Goal: Check status: Check status

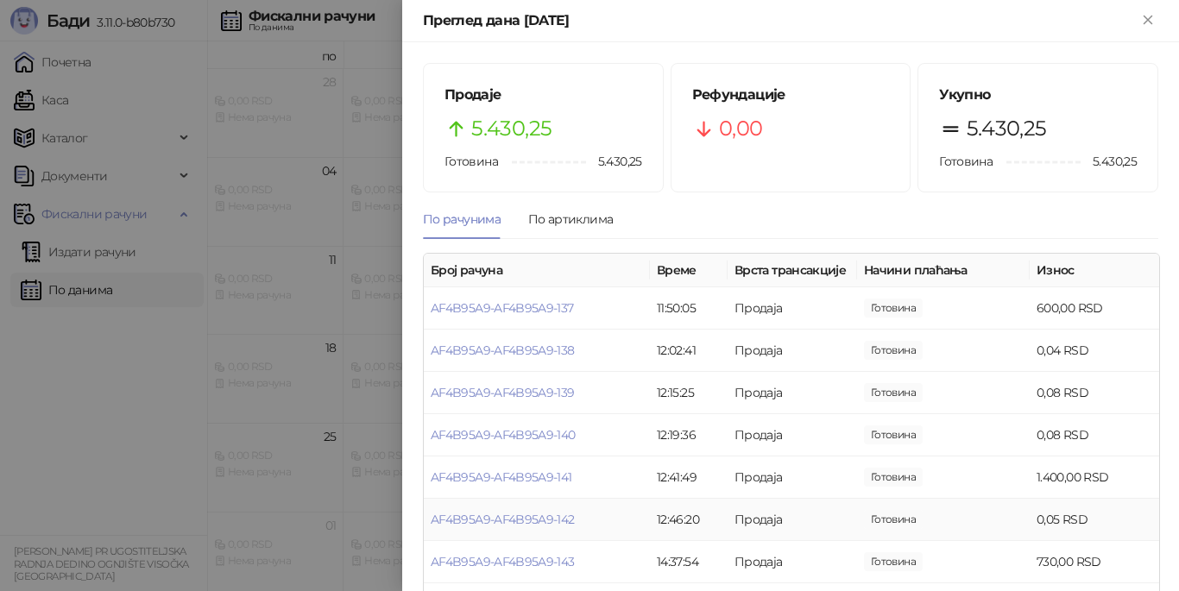
scroll to position [56, 0]
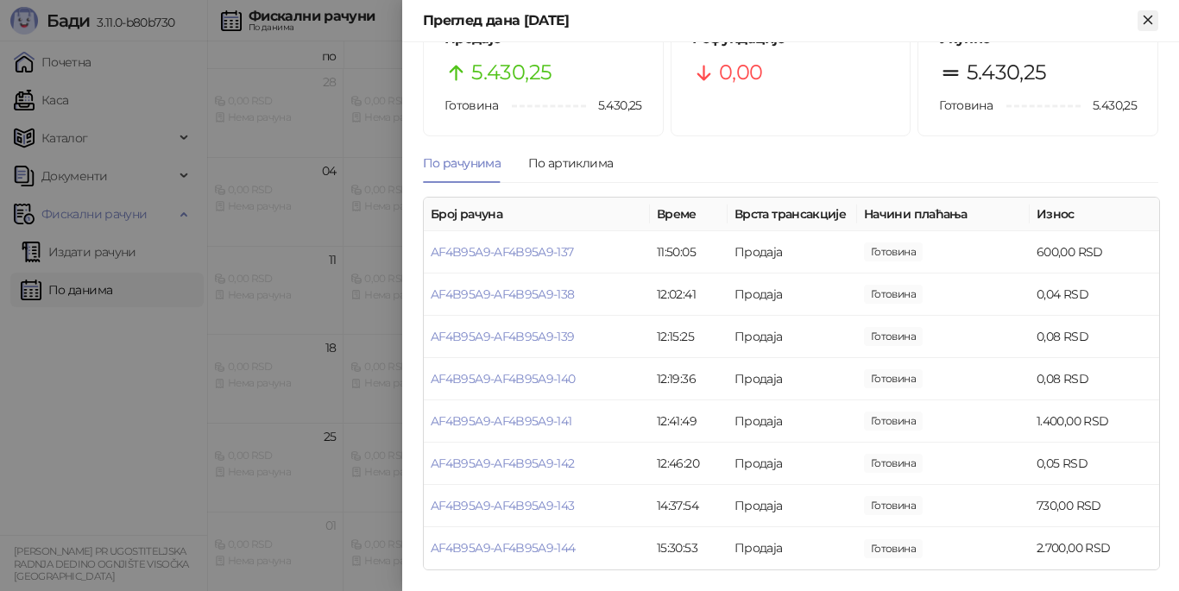
click at [1147, 25] on icon "Close" at bounding box center [1148, 20] width 16 height 16
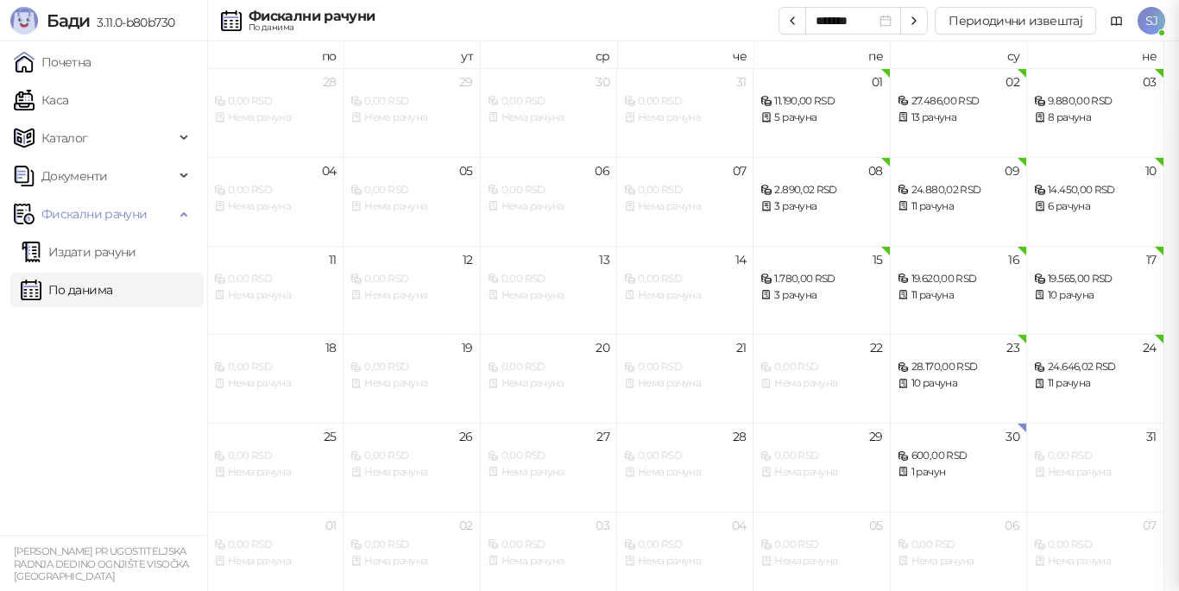
scroll to position [0, 0]
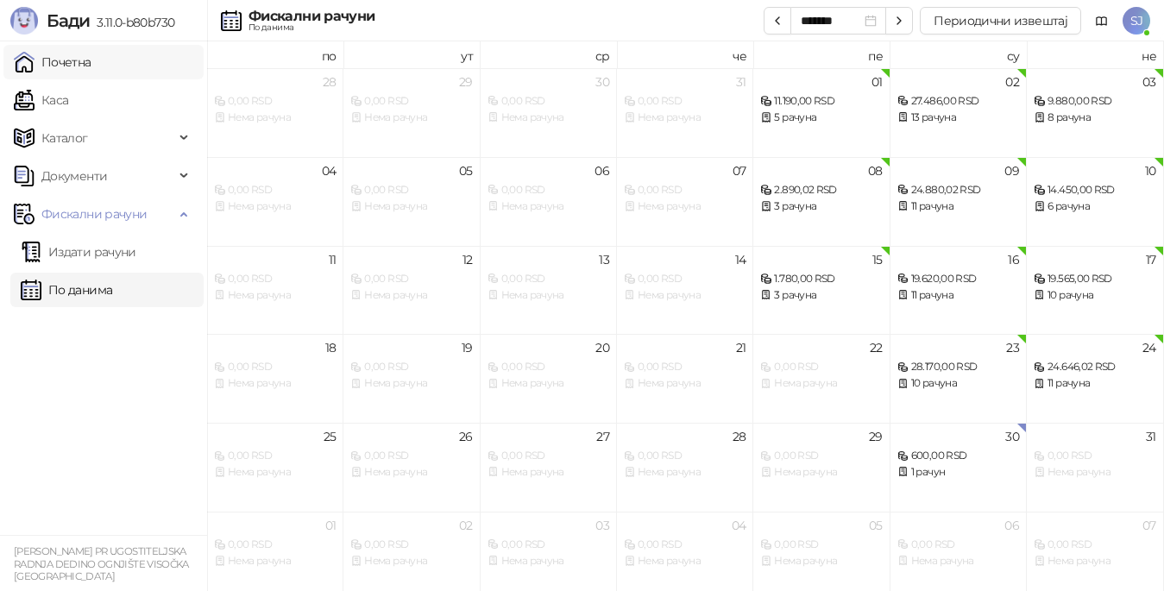
click at [75, 56] on link "Почетна" at bounding box center [53, 62] width 78 height 35
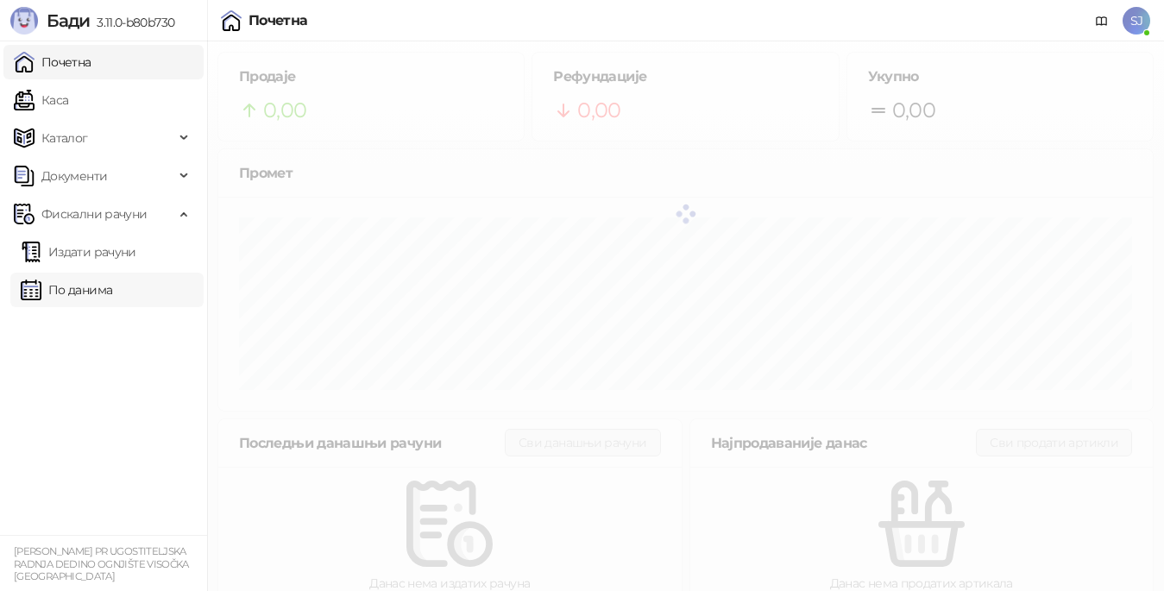
click at [75, 288] on link "По данима" at bounding box center [66, 290] width 91 height 35
click at [87, 221] on span "Фискални рачуни" at bounding box center [93, 214] width 105 height 35
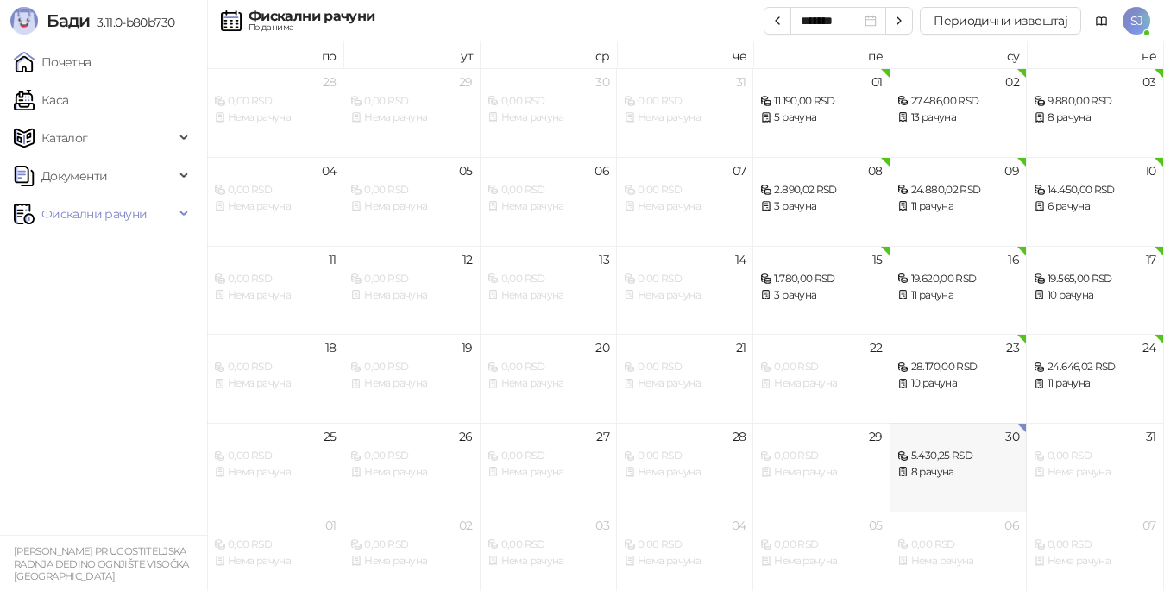
click at [954, 456] on div "5.430,25 RSD" at bounding box center [959, 456] width 122 height 16
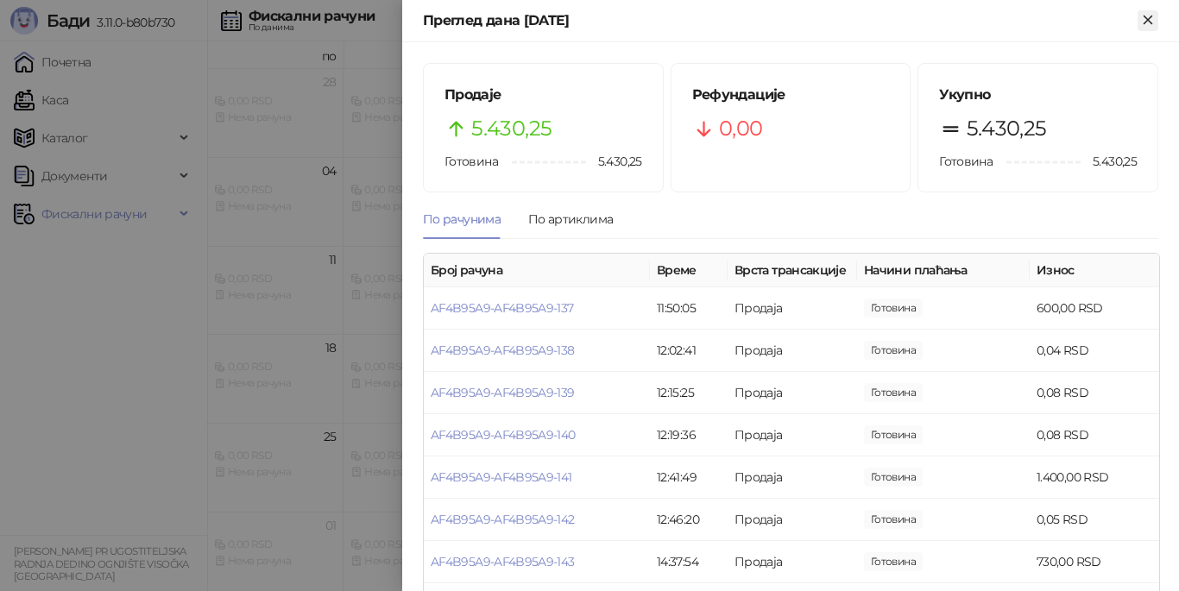
click at [1153, 17] on icon "Close" at bounding box center [1148, 20] width 16 height 16
